Goal: Information Seeking & Learning: Learn about a topic

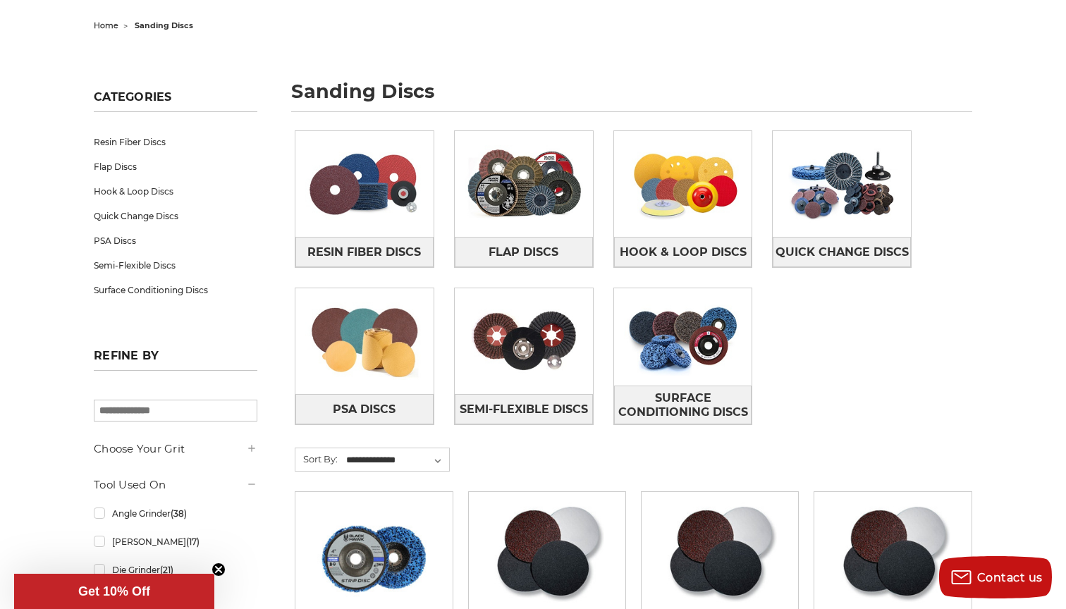
scroll to position [140, 0]
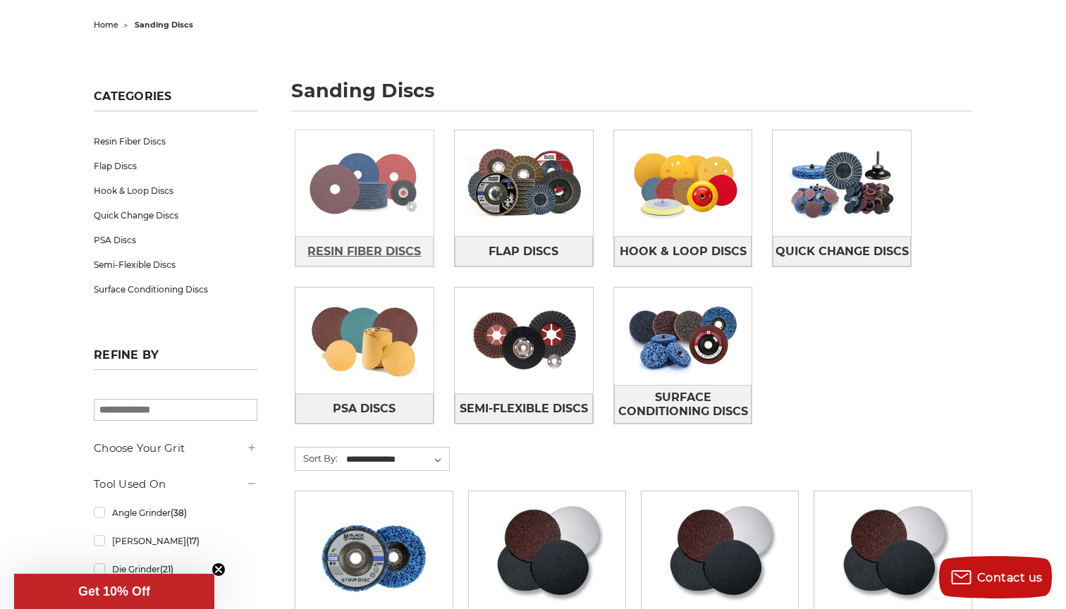
click at [401, 250] on span "Resin Fiber Discs" at bounding box center [363, 252] width 113 height 24
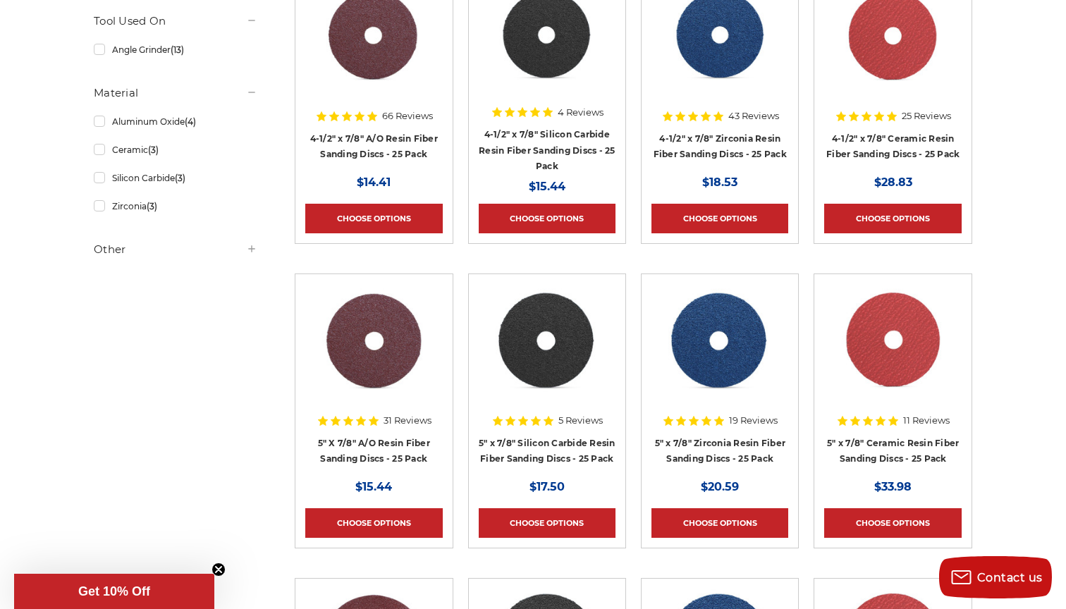
scroll to position [350, 0]
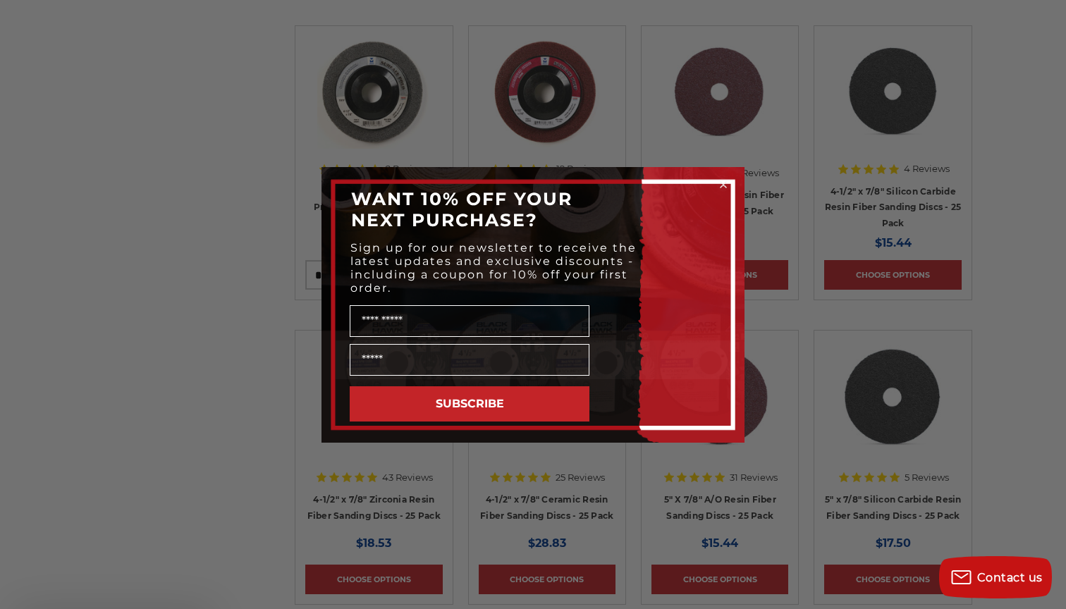
scroll to position [1219, 0]
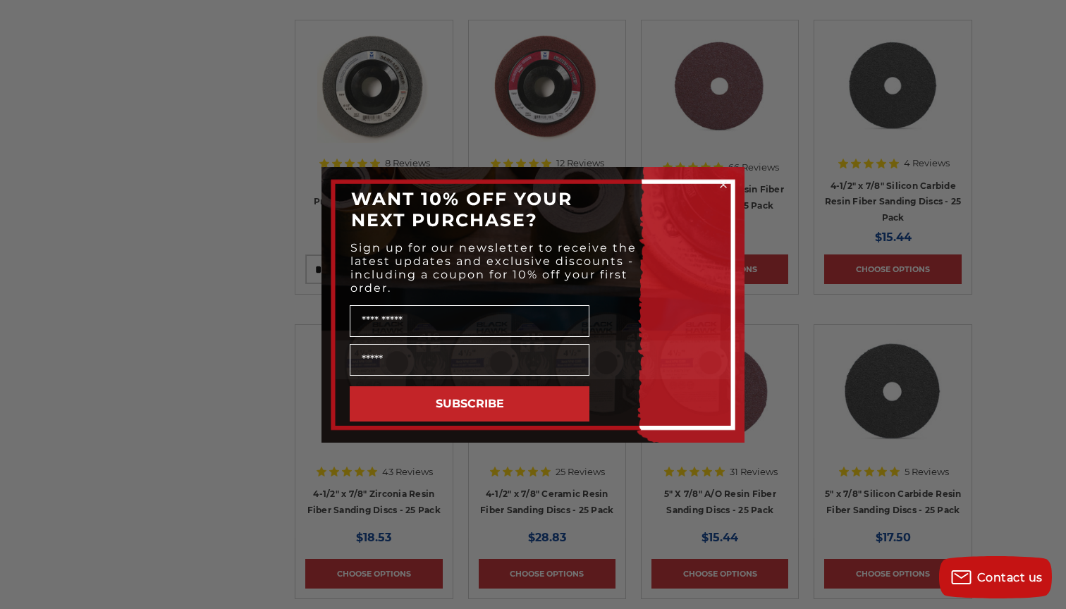
click at [569, 134] on div "Close dialog WANT 10% OFF YOUR NEXT PURCHASE? Sign up for our newsletter to rec…" at bounding box center [533, 304] width 1066 height 609
click at [723, 186] on circle "Close dialog" at bounding box center [723, 184] width 13 height 13
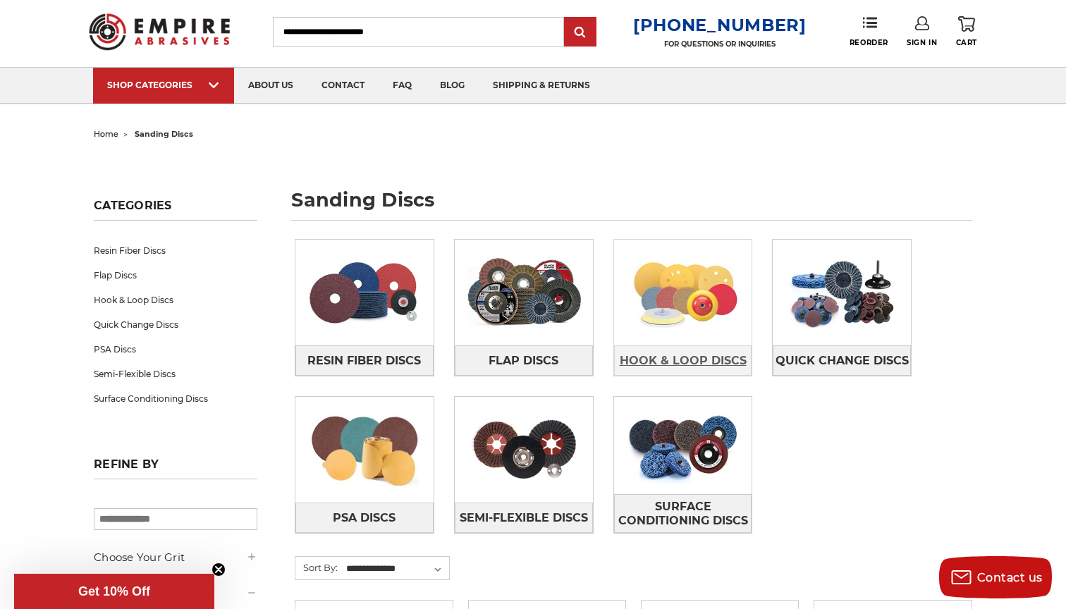
scroll to position [32, 0]
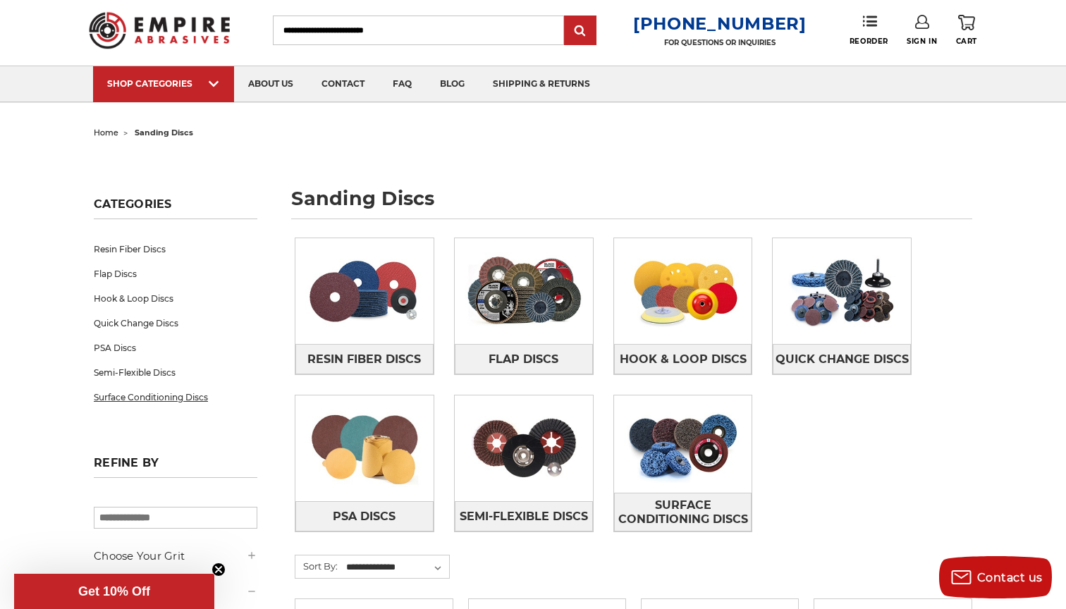
click at [149, 398] on link "Surface Conditioning Discs" at bounding box center [176, 397] width 164 height 25
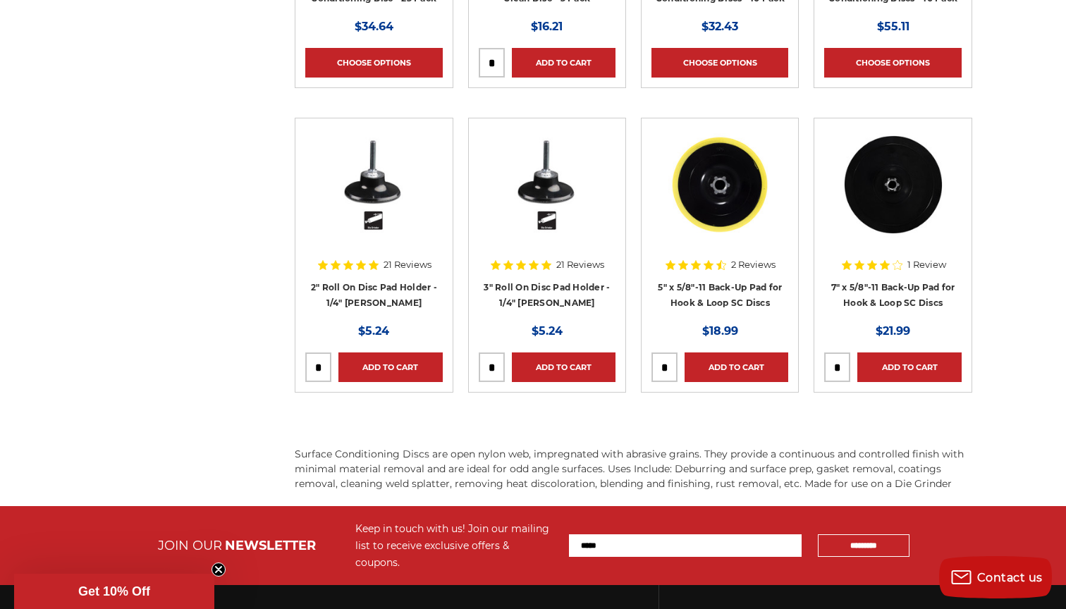
scroll to position [1716, 0]
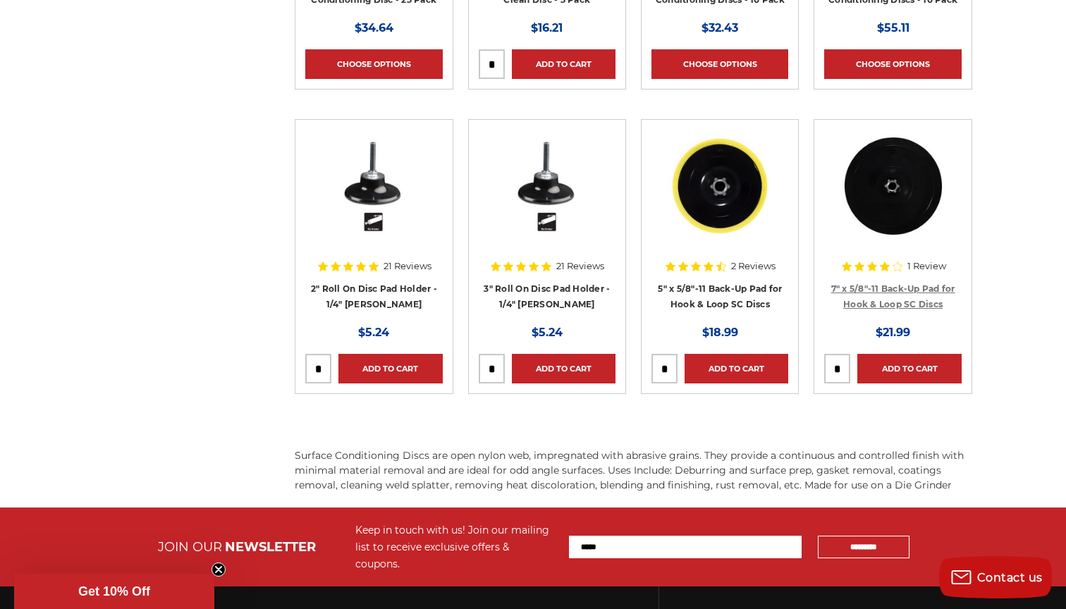
click at [867, 288] on link "7" x 5/8"-11 Back-Up Pad for Hook & Loop SC Discs" at bounding box center [893, 296] width 124 height 27
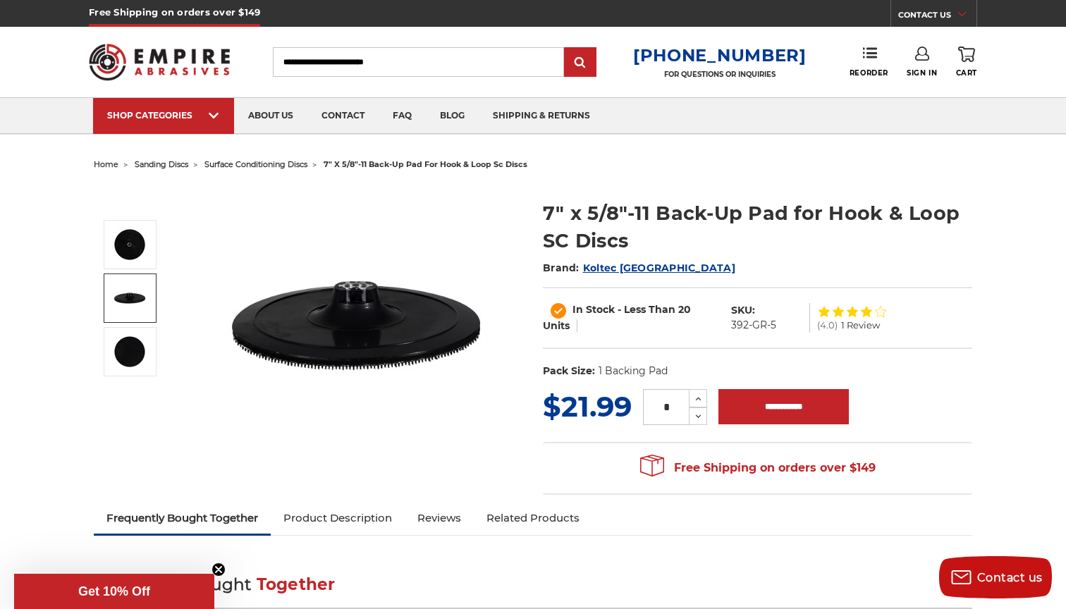
click at [136, 302] on img at bounding box center [129, 298] width 35 height 35
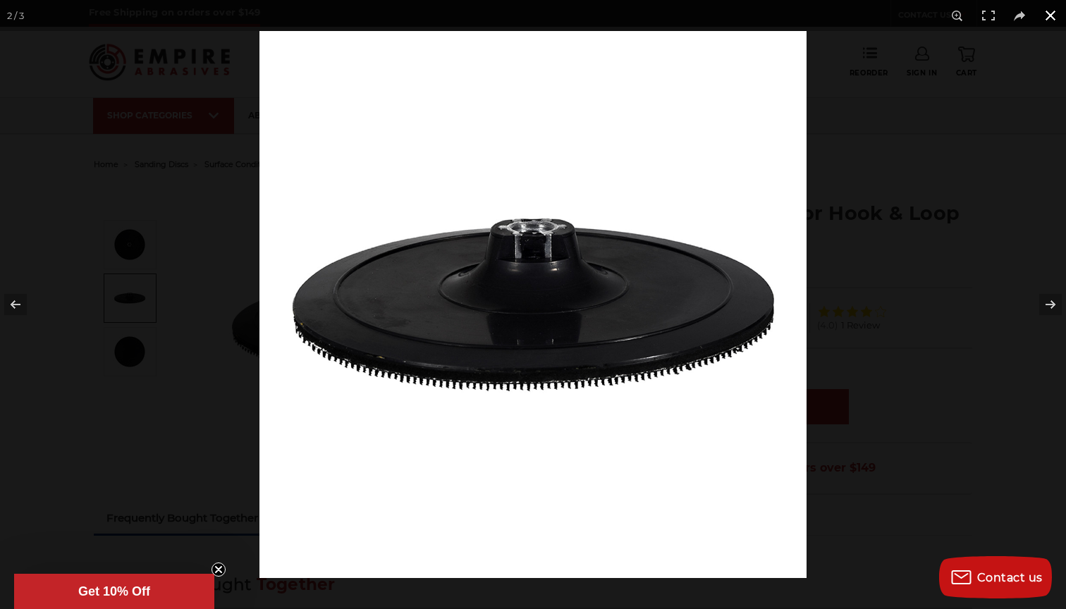
click at [859, 85] on div at bounding box center [792, 335] width 1066 height 609
